Goal: Transaction & Acquisition: Book appointment/travel/reservation

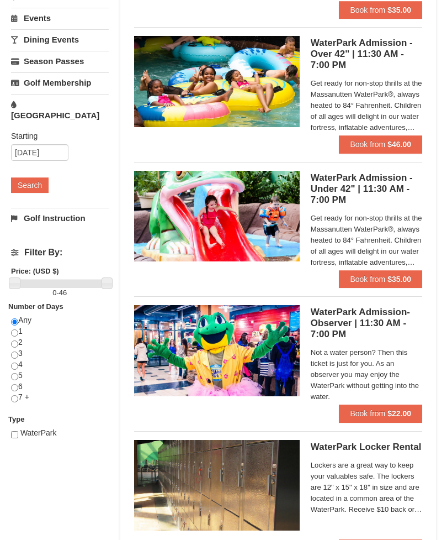
scroll to position [226, 0]
click at [403, 140] on strong "$46.00" at bounding box center [400, 144] width 24 height 9
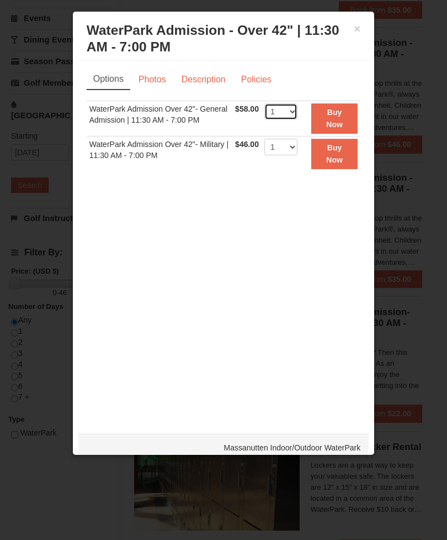
click at [288, 111] on select "1 2 3 4 5 6 7 8 9 10 11 12 13 14 15 16 17 18 19 20 21 22" at bounding box center [281, 111] width 33 height 17
select select "2"
click at [434, 224] on div at bounding box center [223, 270] width 447 height 540
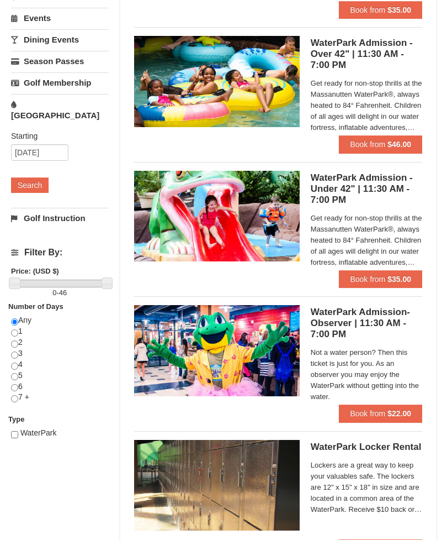
click at [402, 244] on span "Get ready for non-stop thrills at the Massanutten WaterPark®, always heated to …" at bounding box center [367, 240] width 112 height 55
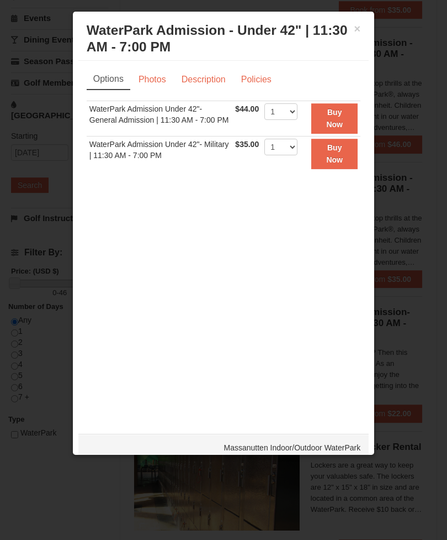
click at [427, 117] on div at bounding box center [223, 270] width 447 height 540
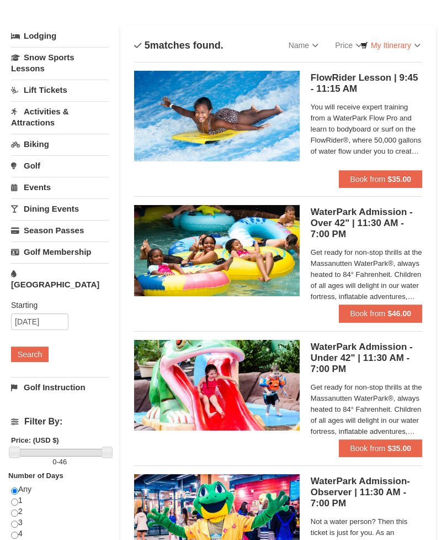
scroll to position [57, 0]
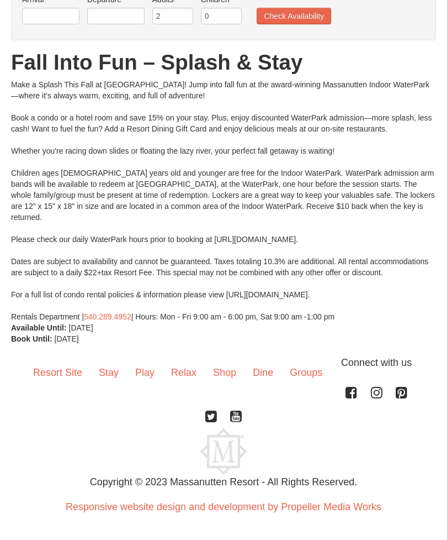
scroll to position [56, 0]
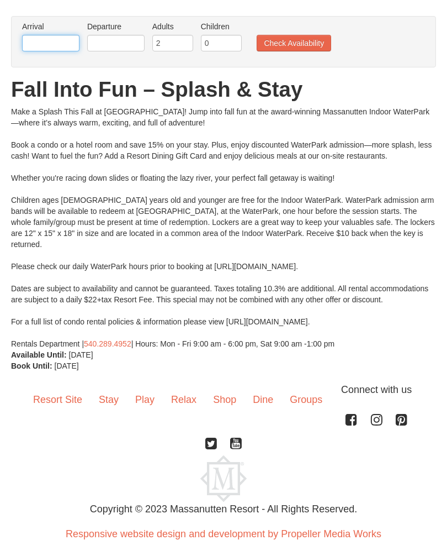
click at [47, 42] on input "text" at bounding box center [50, 43] width 57 height 17
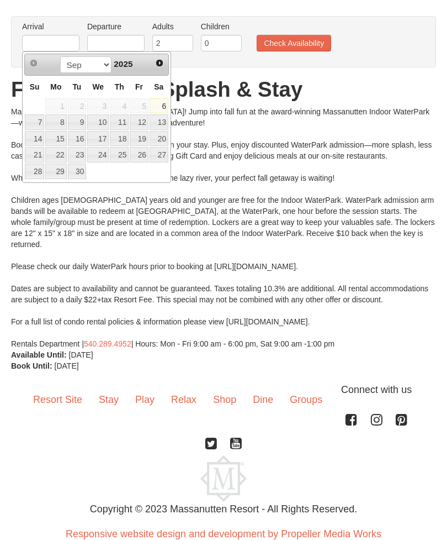
click at [159, 68] on link "Next" at bounding box center [159, 62] width 15 height 15
click at [125, 156] on link "23" at bounding box center [119, 154] width 19 height 15
type input "[DATE]"
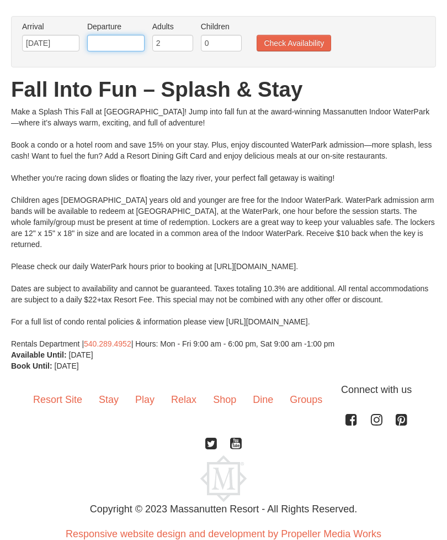
click at [119, 36] on input "text" at bounding box center [115, 43] width 57 height 17
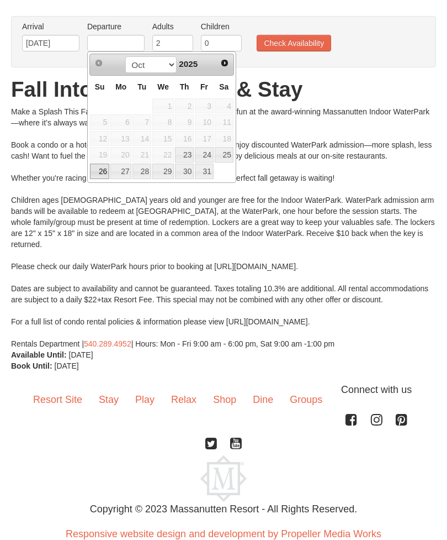
click at [99, 171] on link "26" at bounding box center [99, 170] width 19 height 15
type input "10/26/2025"
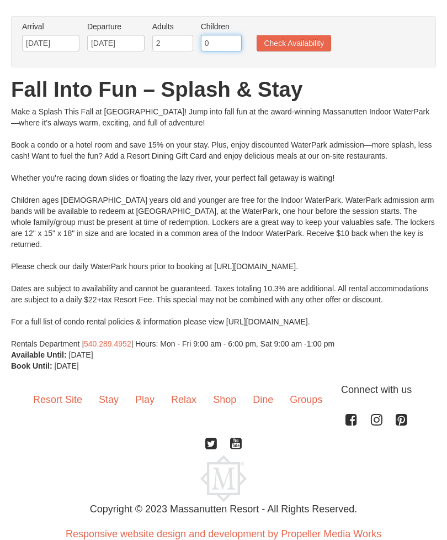
click at [225, 42] on input "0" at bounding box center [221, 43] width 41 height 17
type input "2"
click at [306, 37] on button "Check Availability" at bounding box center [294, 43] width 75 height 17
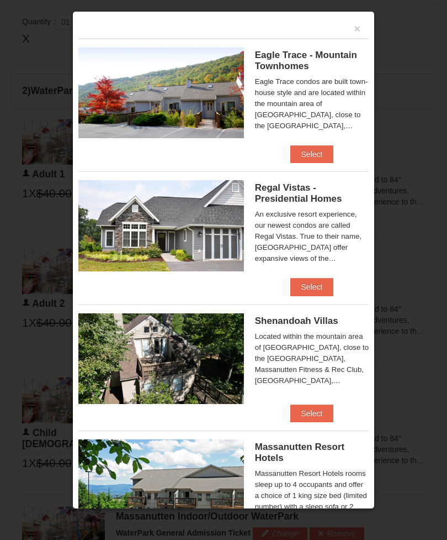
click at [356, 34] on button "×" at bounding box center [358, 28] width 7 height 11
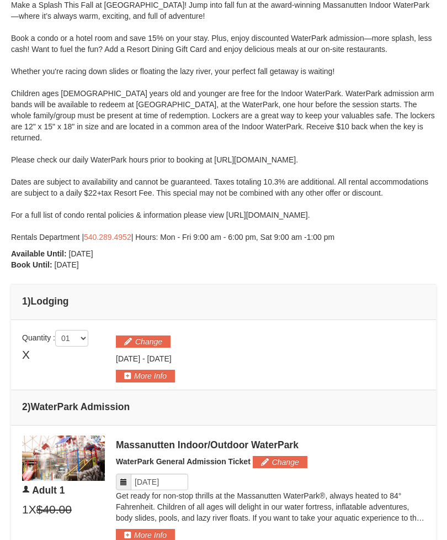
scroll to position [154, 0]
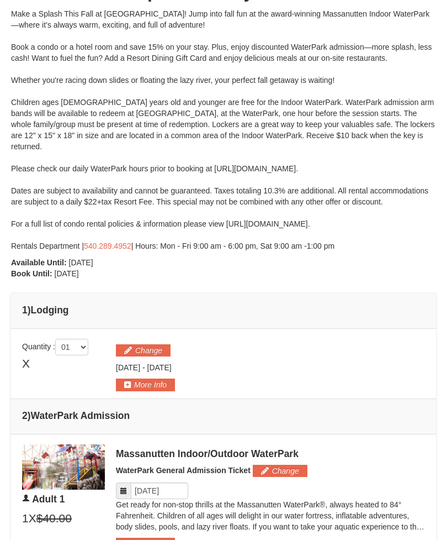
click at [156, 344] on button "Change" at bounding box center [143, 350] width 55 height 12
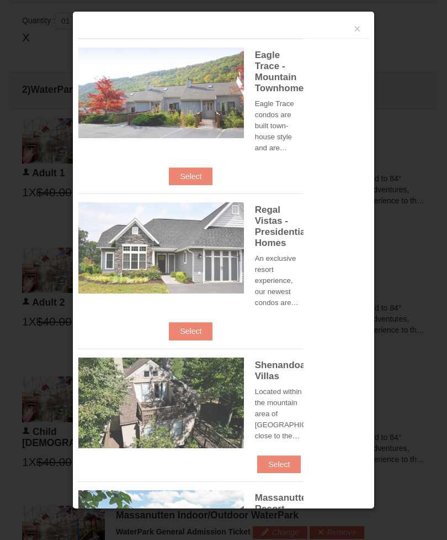
scroll to position [482, 0]
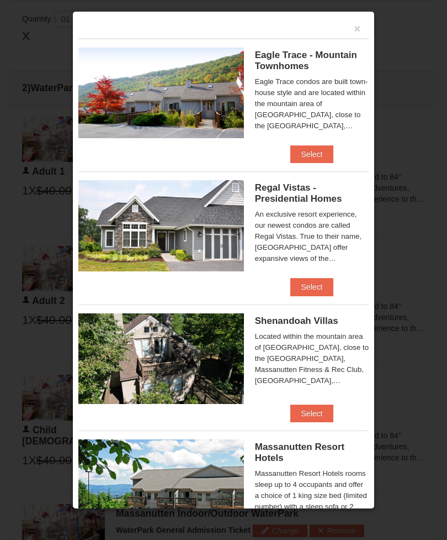
click at [349, 102] on div "Eagle Trace condos are built town-house style and are located within the mounta…" at bounding box center [312, 103] width 114 height 55
click at [321, 155] on button "Select" at bounding box center [313, 154] width 44 height 18
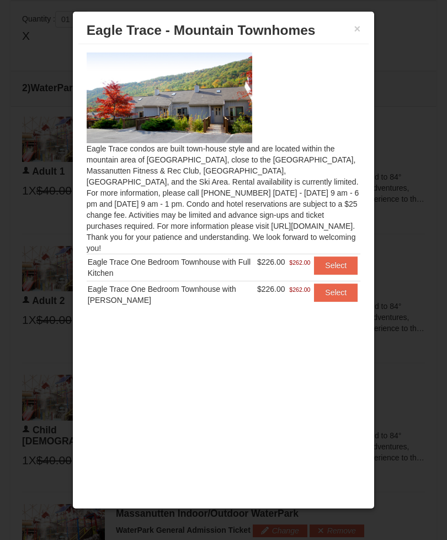
click at [353, 35] on h3 "Eagle Trace - Mountain Townhomes" at bounding box center [224, 30] width 274 height 17
click at [360, 32] on button "×" at bounding box center [358, 28] width 7 height 11
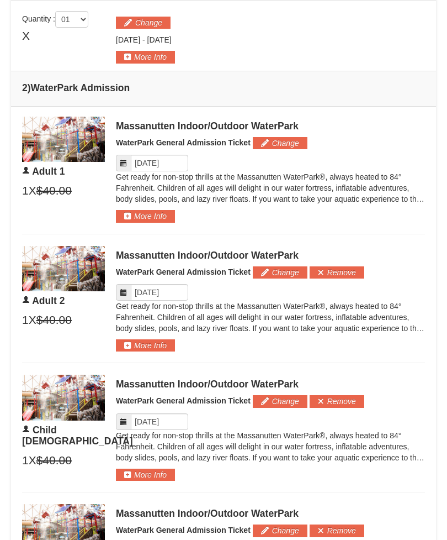
click at [146, 17] on button "Change" at bounding box center [143, 23] width 55 height 12
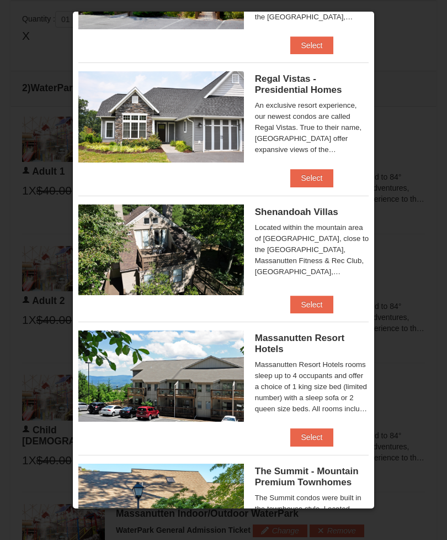
scroll to position [109, 0]
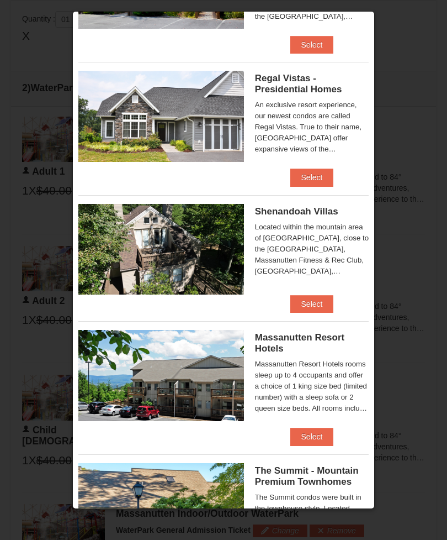
click at [321, 294] on div "Shenandoah Villas Located within the mountain area of Massanutten, close to the…" at bounding box center [223, 245] width 291 height 100
click at [321, 308] on button "Select" at bounding box center [313, 304] width 44 height 18
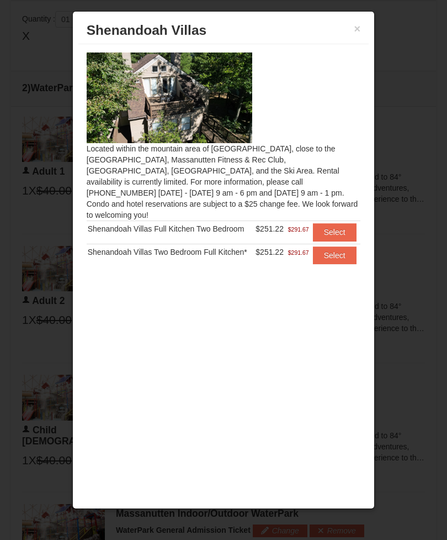
click at [118, 209] on div "Located within the mountain area of Massanutten, close to the Mountain Greens G…" at bounding box center [223, 246] width 291 height 405
click at [341, 223] on button "Select" at bounding box center [335, 232] width 44 height 18
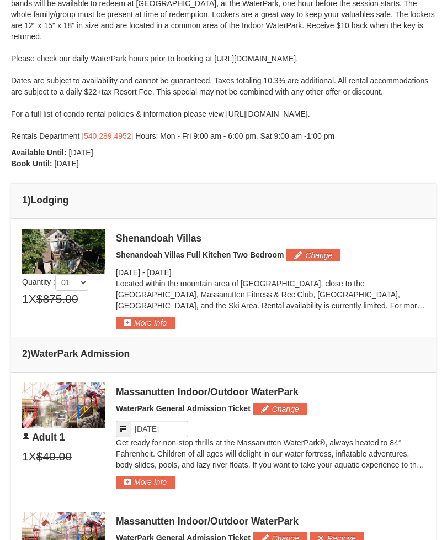
scroll to position [265, 0]
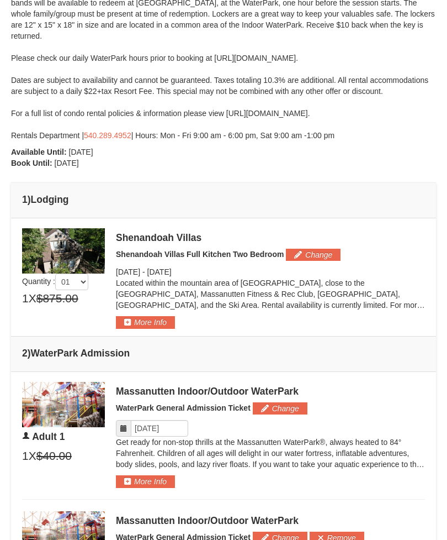
click at [221, 252] on div "Shenandoah Villas Shenandoah Villas Full Kitchen Two Bedroom Change Thursday Oc…" at bounding box center [270, 278] width 309 height 101
click at [157, 316] on button "More Info" at bounding box center [145, 322] width 59 height 12
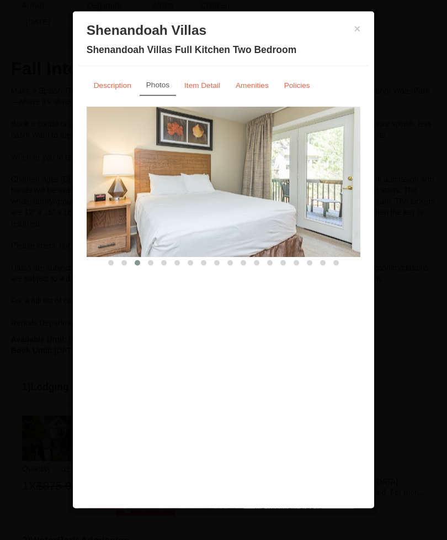
scroll to position [71, 0]
click at [112, 83] on small "Description" at bounding box center [113, 85] width 38 height 8
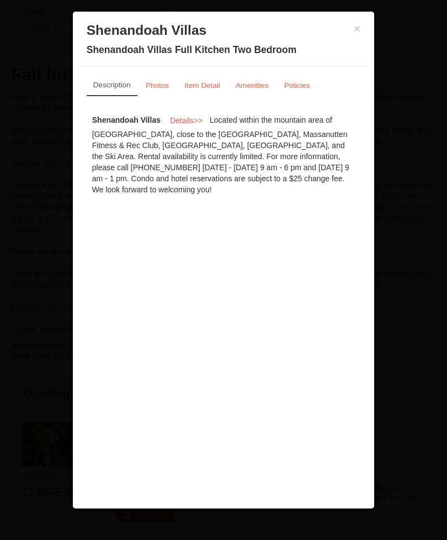
click at [204, 84] on small "Item Detail" at bounding box center [202, 85] width 36 height 8
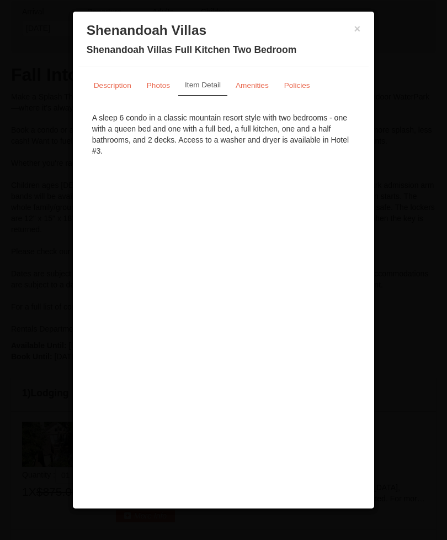
click at [350, 38] on h3 "Shenandoah Villas" at bounding box center [224, 30] width 274 height 17
click at [362, 22] on div "× Shenandoah Villas Shenandoah Villas Full Kitchen Two Bedroom" at bounding box center [223, 41] width 291 height 49
click at [358, 29] on button "×" at bounding box center [358, 28] width 7 height 11
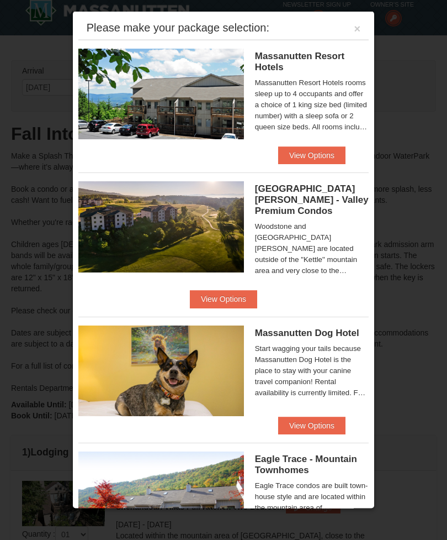
scroll to position [0, 0]
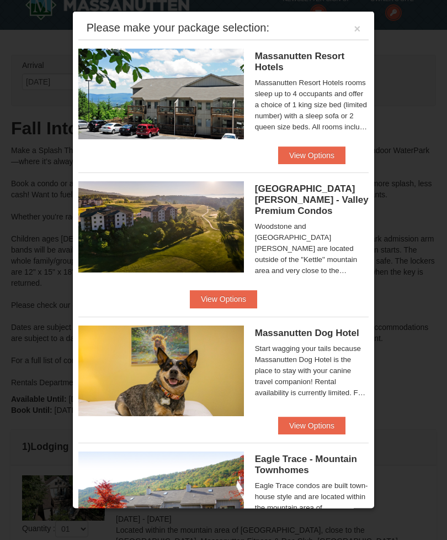
click at [358, 32] on button "×" at bounding box center [358, 28] width 7 height 11
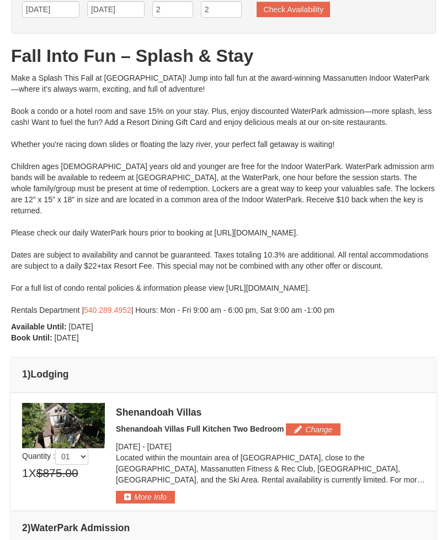
scroll to position [90, 0]
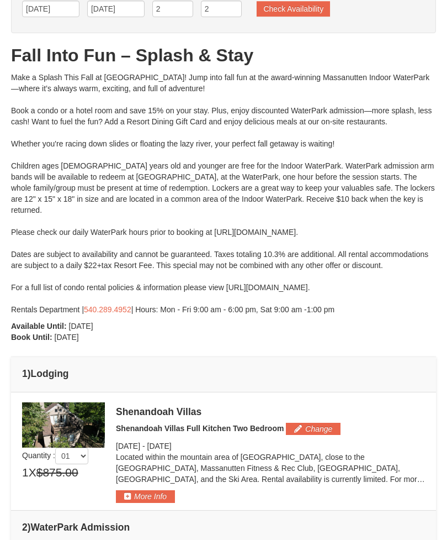
click at [317, 423] on button "Change" at bounding box center [313, 429] width 55 height 12
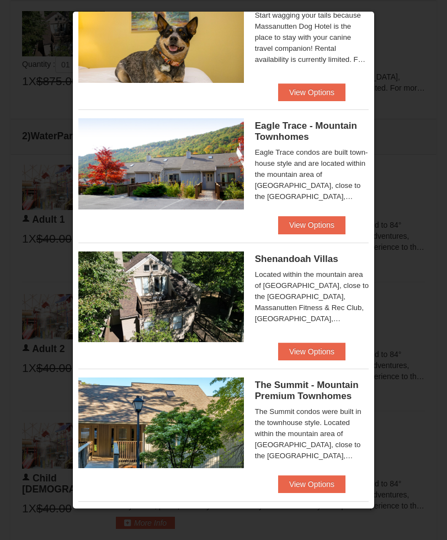
scroll to position [344, 0]
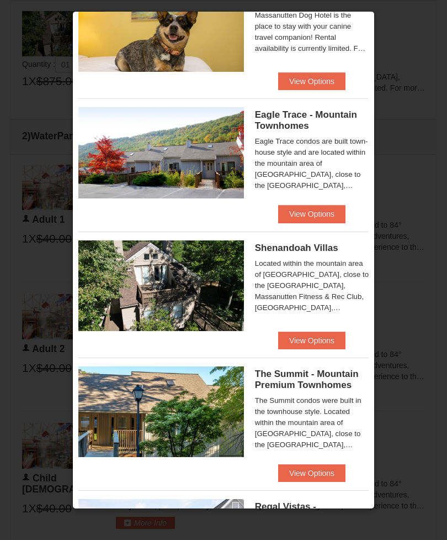
click at [300, 331] on button "View Options" at bounding box center [311, 340] width 67 height 18
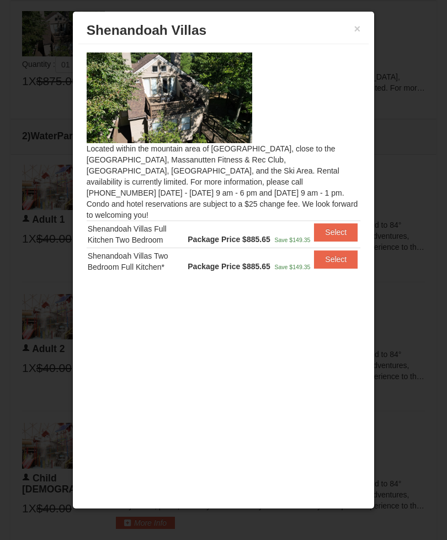
click at [114, 253] on div "Shenandoah Villas Two Bedroom Full Kitchen*" at bounding box center [137, 261] width 98 height 22
click at [334, 251] on button "Select" at bounding box center [336, 259] width 44 height 18
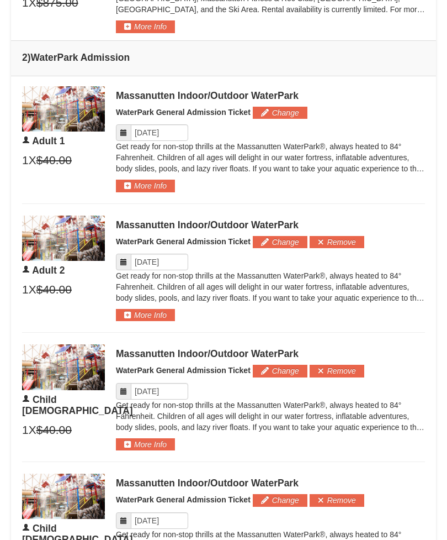
scroll to position [560, 0]
click at [120, 129] on icon at bounding box center [124, 133] width 8 height 8
click at [136, 124] on input "Please format dates MM/DD/YYYY" at bounding box center [159, 132] width 57 height 17
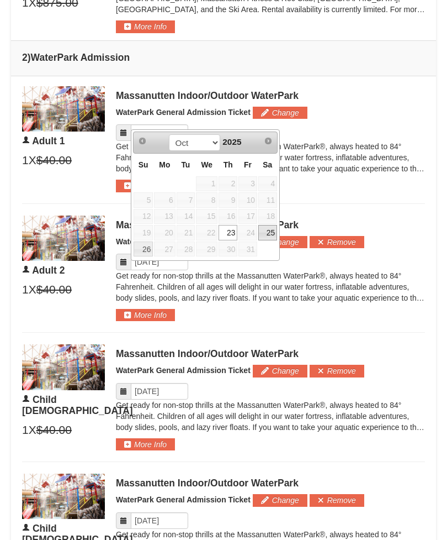
click at [274, 233] on link "25" at bounding box center [267, 232] width 19 height 15
type input "[DATE]"
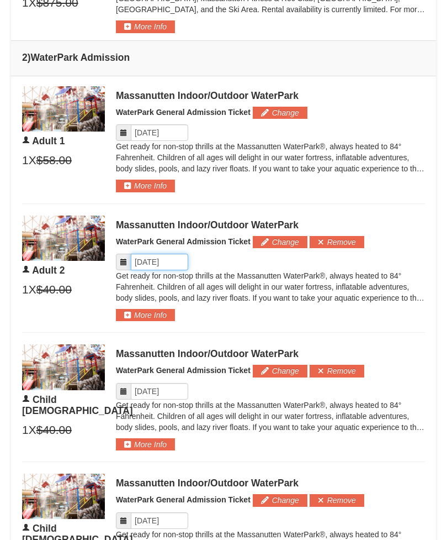
click at [171, 254] on input "Please format dates MM/DD/YYYY" at bounding box center [159, 262] width 57 height 17
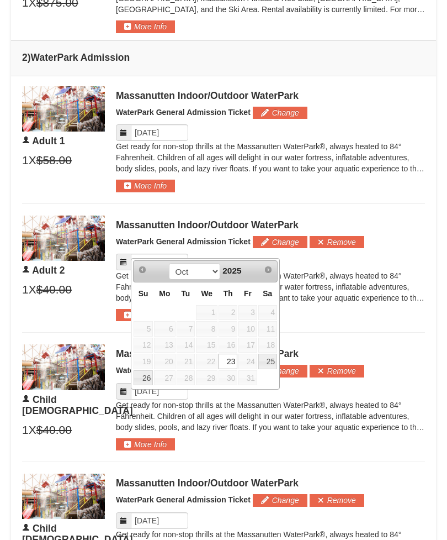
click at [276, 363] on link "25" at bounding box center [267, 360] width 19 height 15
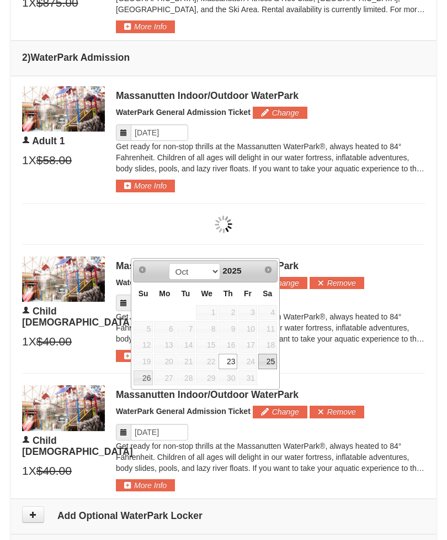
type input "[DATE]"
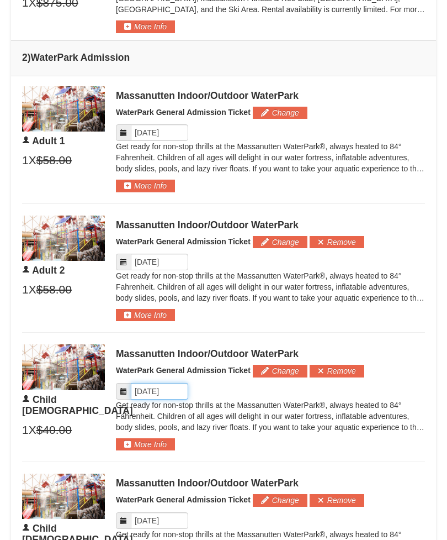
click at [175, 384] on input "Please format dates MM/DD/YYYY" at bounding box center [159, 391] width 57 height 17
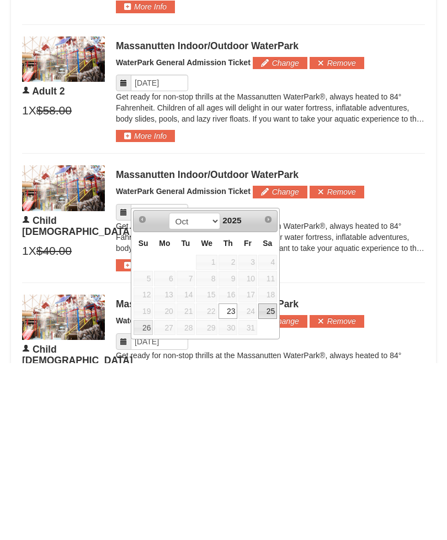
click at [275, 480] on link "25" at bounding box center [267, 487] width 19 height 15
type input "[DATE]"
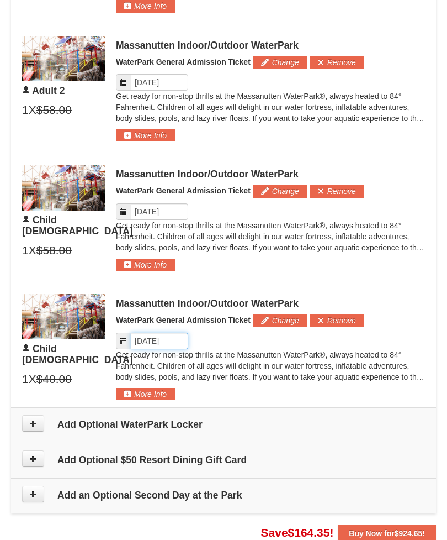
click at [174, 332] on input "Please format dates MM/DD/YYYY" at bounding box center [159, 340] width 57 height 17
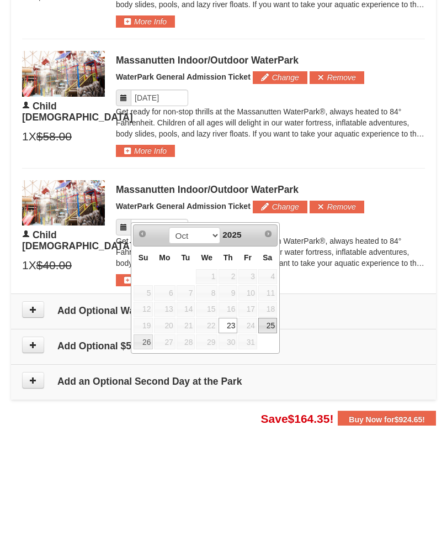
click at [271, 432] on link "25" at bounding box center [267, 439] width 19 height 15
type input "[DATE]"
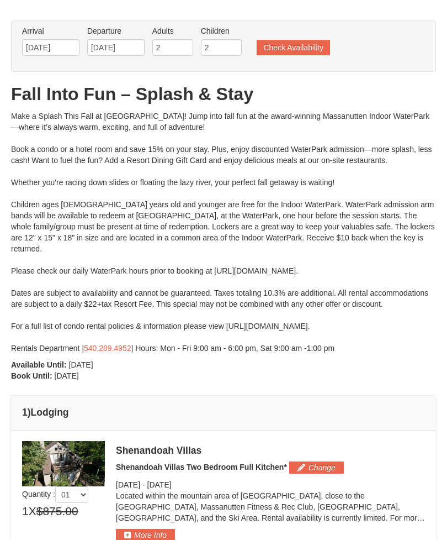
scroll to position [0, 0]
